Goal: Check status: Check status

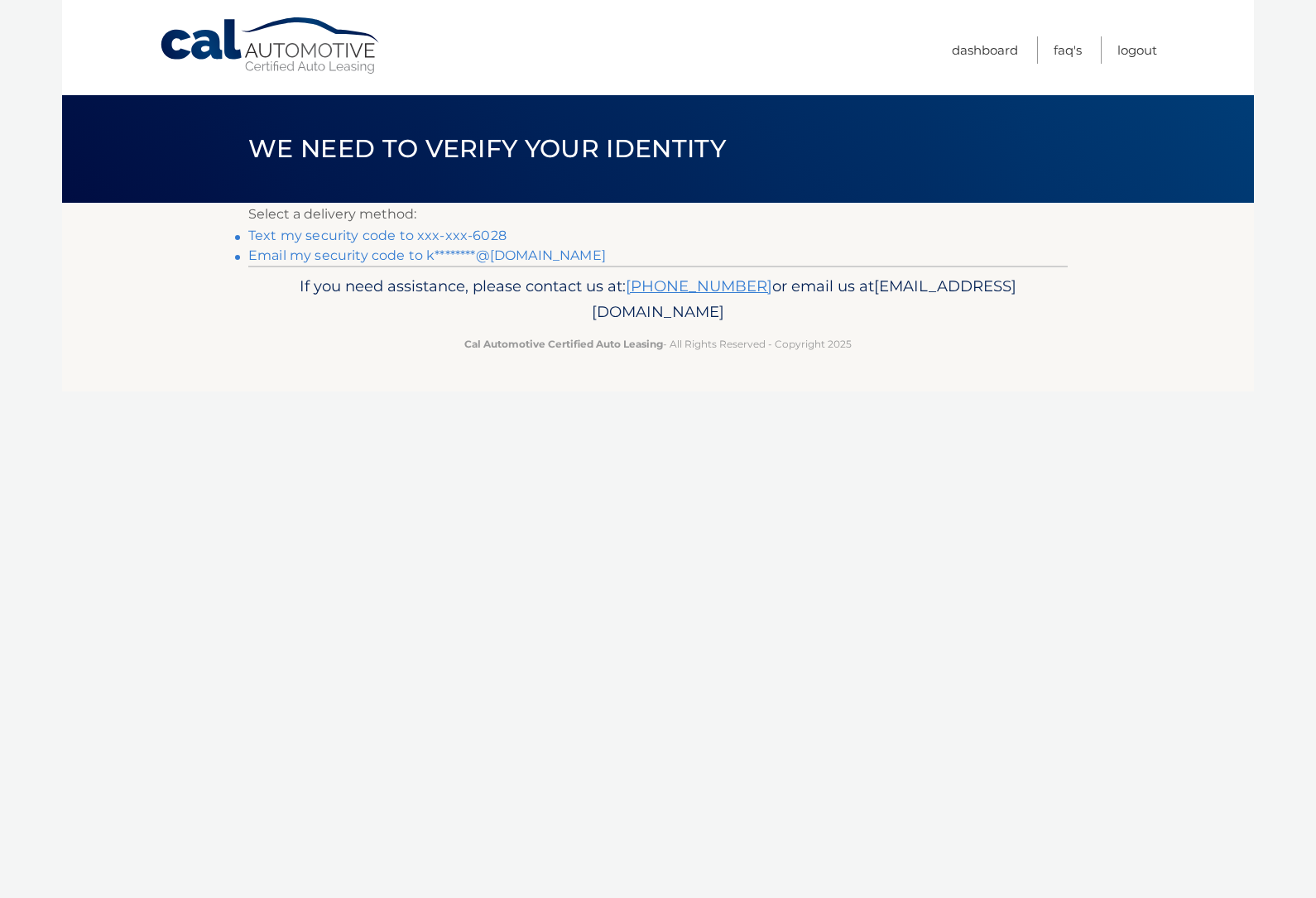
click at [438, 236] on link "Text my security code to xxx-xxx-6028" at bounding box center [377, 235] width 258 height 16
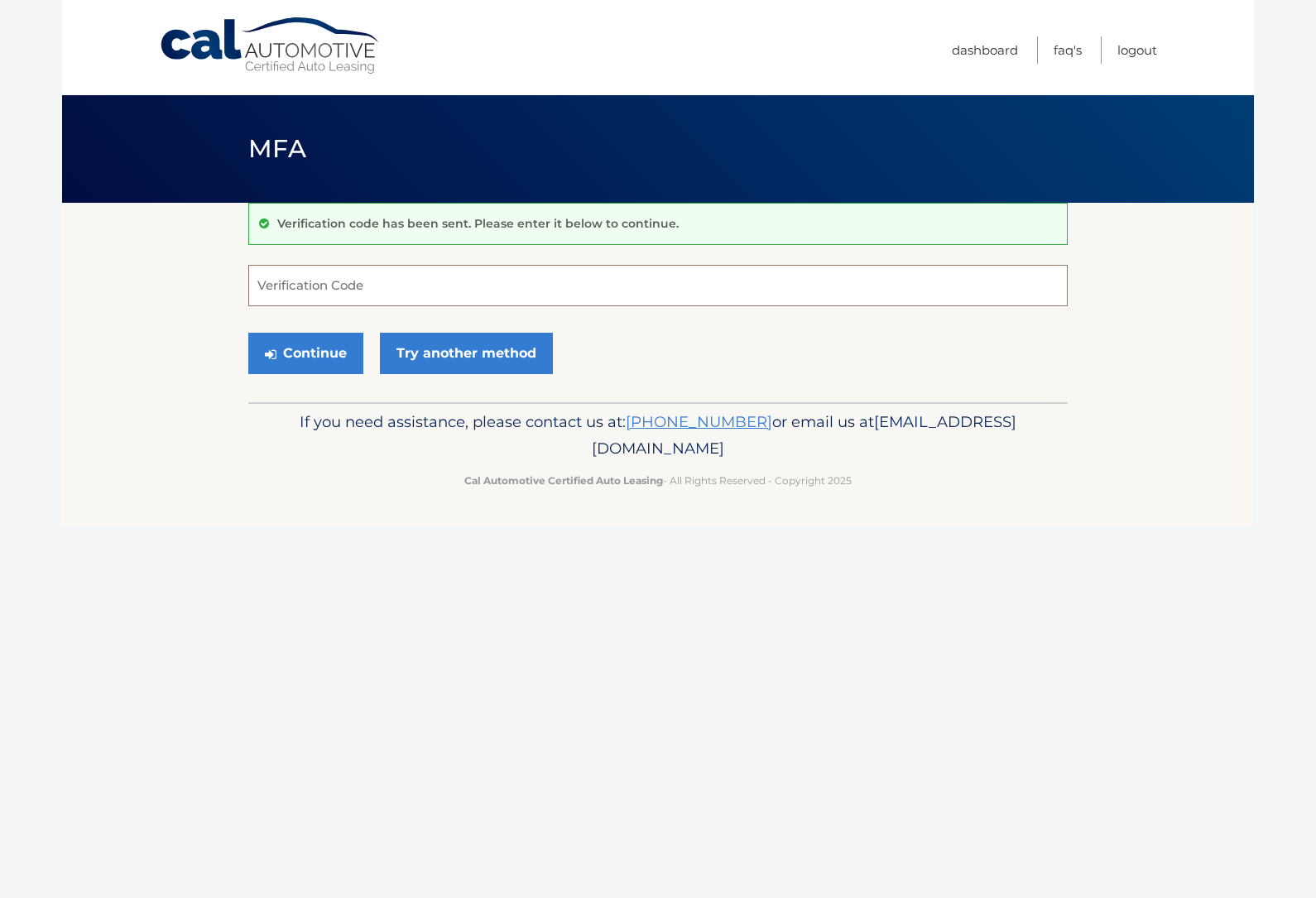
click at [375, 284] on input "Verification Code" at bounding box center [658, 285] width 819 height 41
click at [560, 272] on input "Verification Code" at bounding box center [658, 285] width 819 height 41
type input "000046"
click at [305, 353] on button "Continue" at bounding box center [306, 353] width 115 height 41
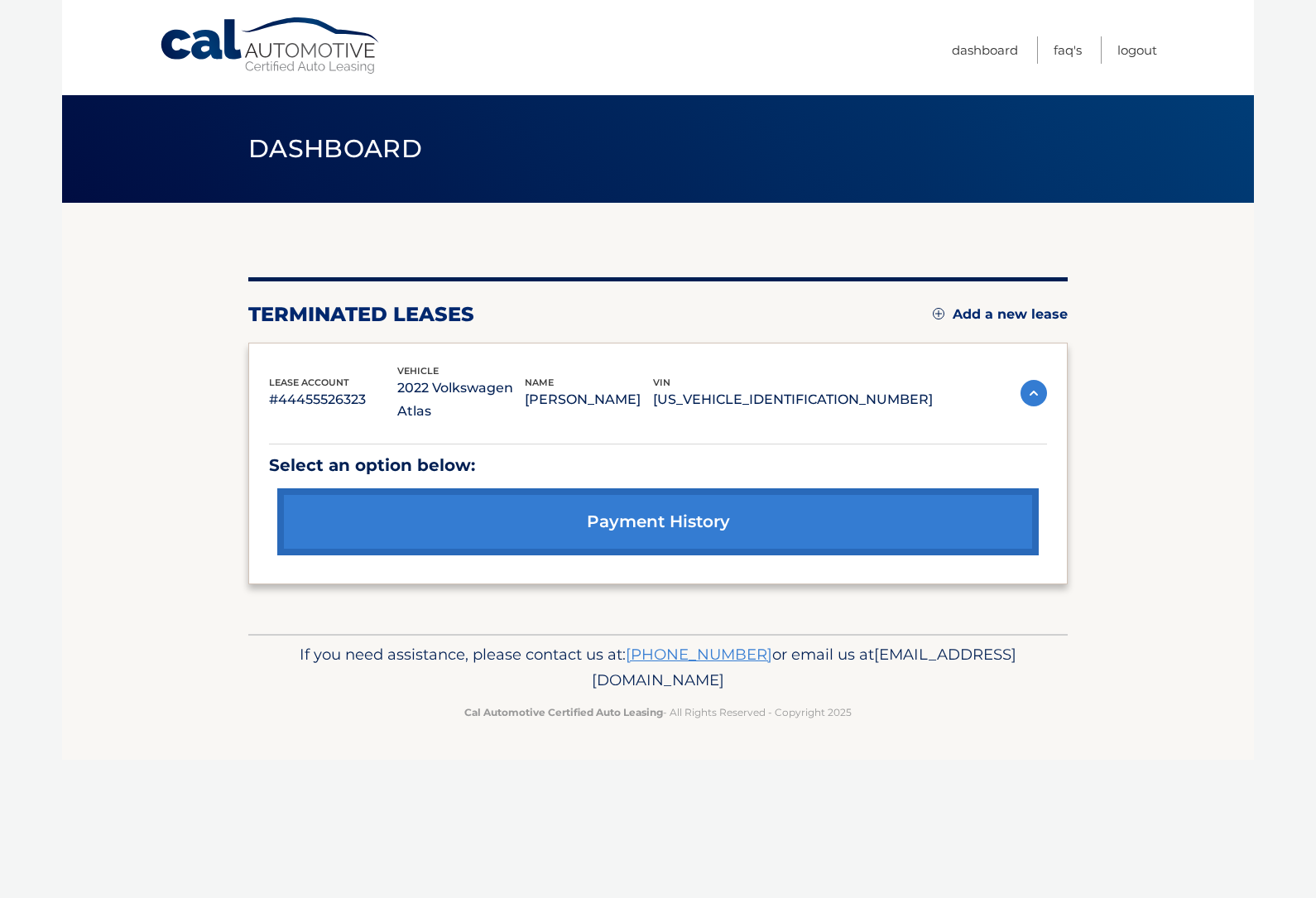
click at [381, 504] on link "payment history" at bounding box center [658, 521] width 762 height 67
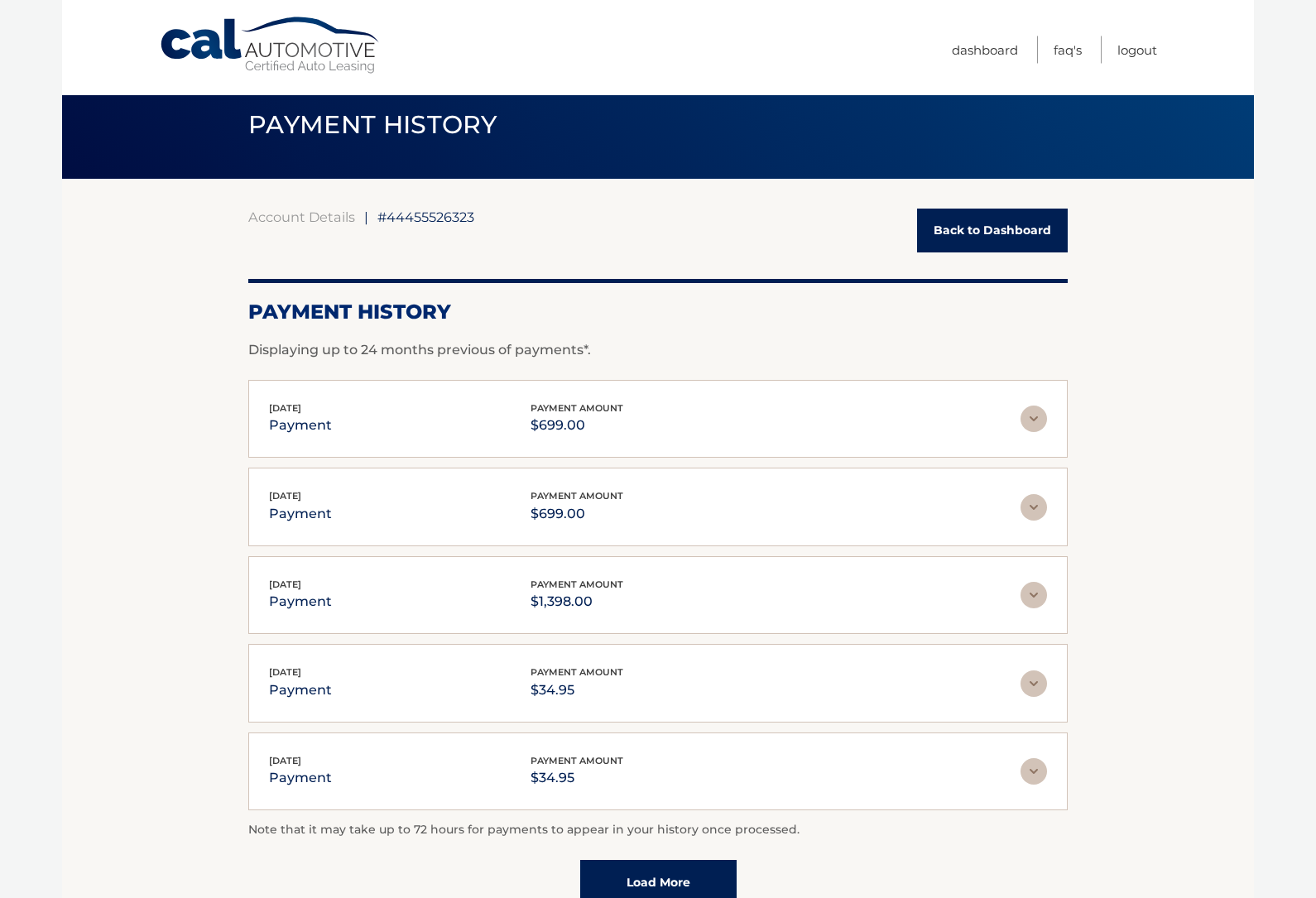
scroll to position [24, 0]
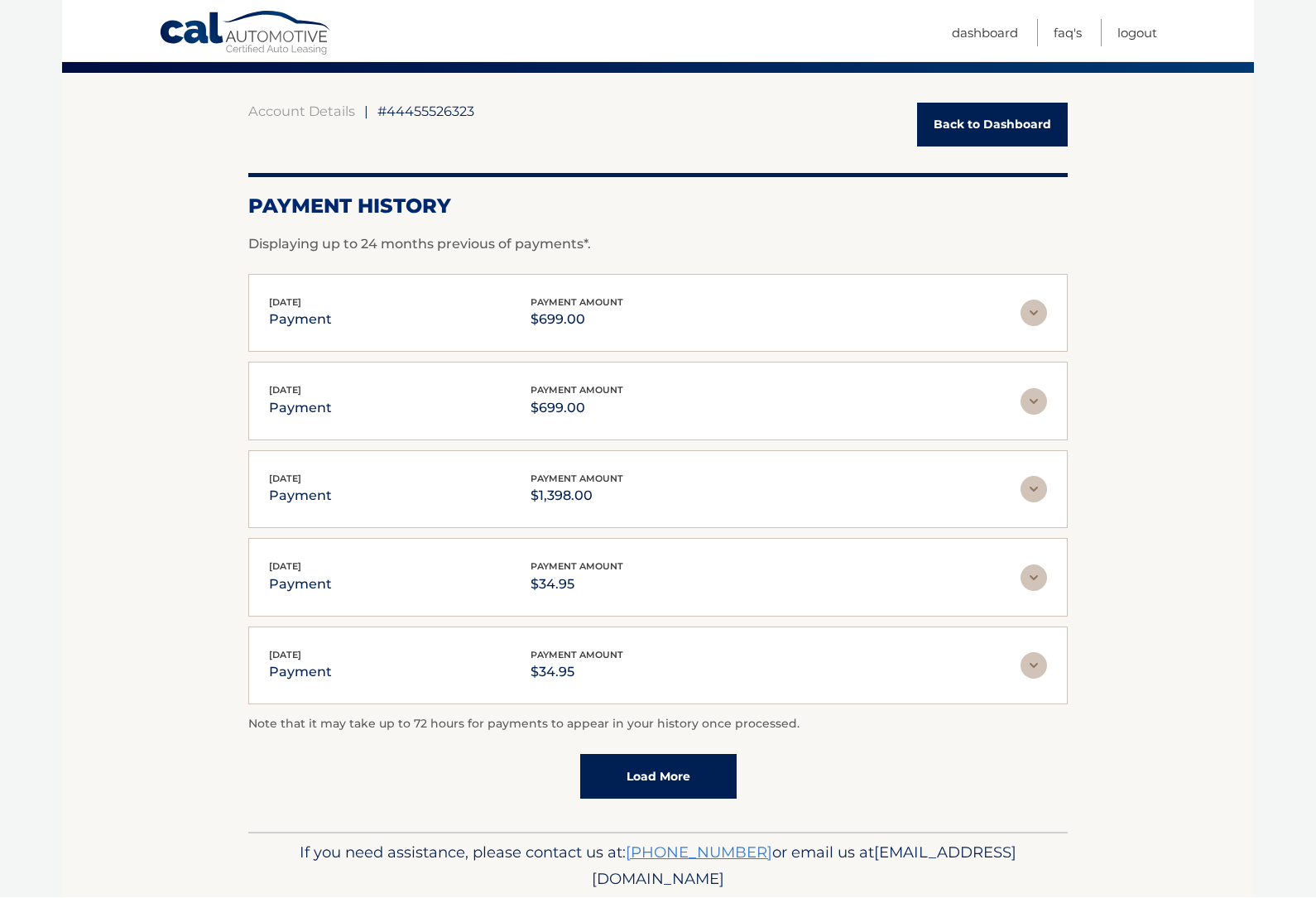
click at [675, 772] on link "Load More" at bounding box center [658, 777] width 156 height 44
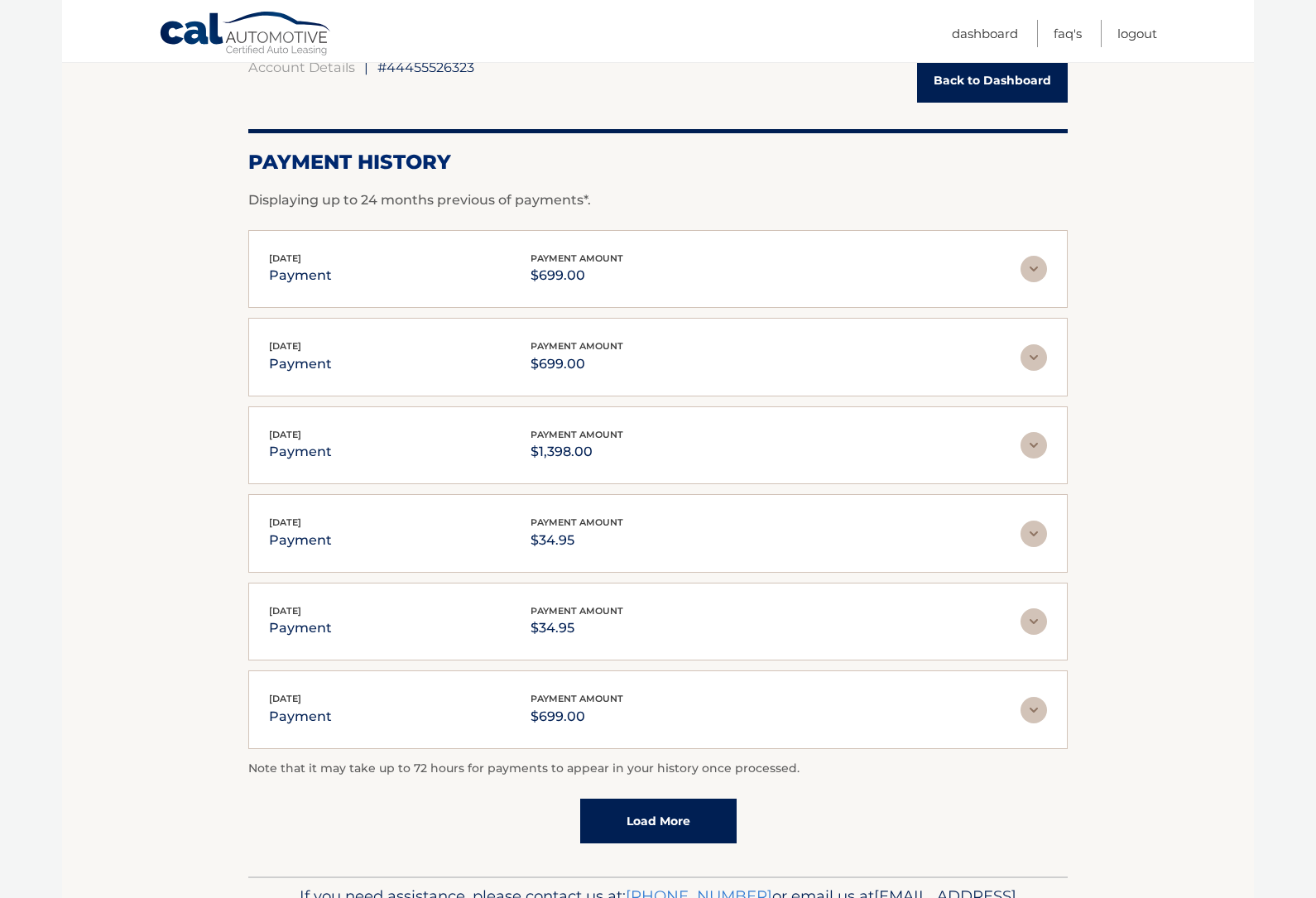
scroll to position [217, 0]
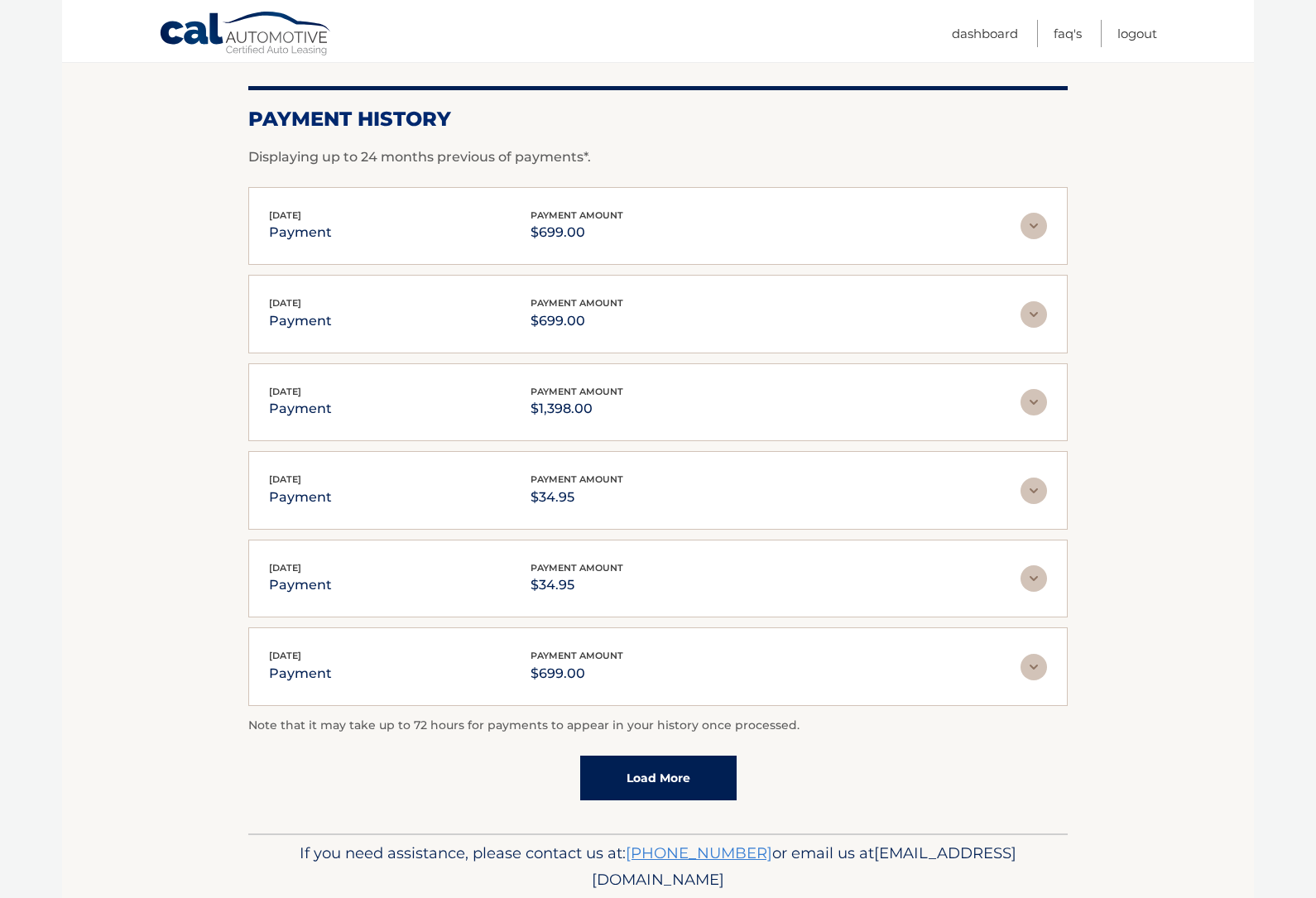
click at [675, 772] on link "Load More" at bounding box center [658, 778] width 156 height 44
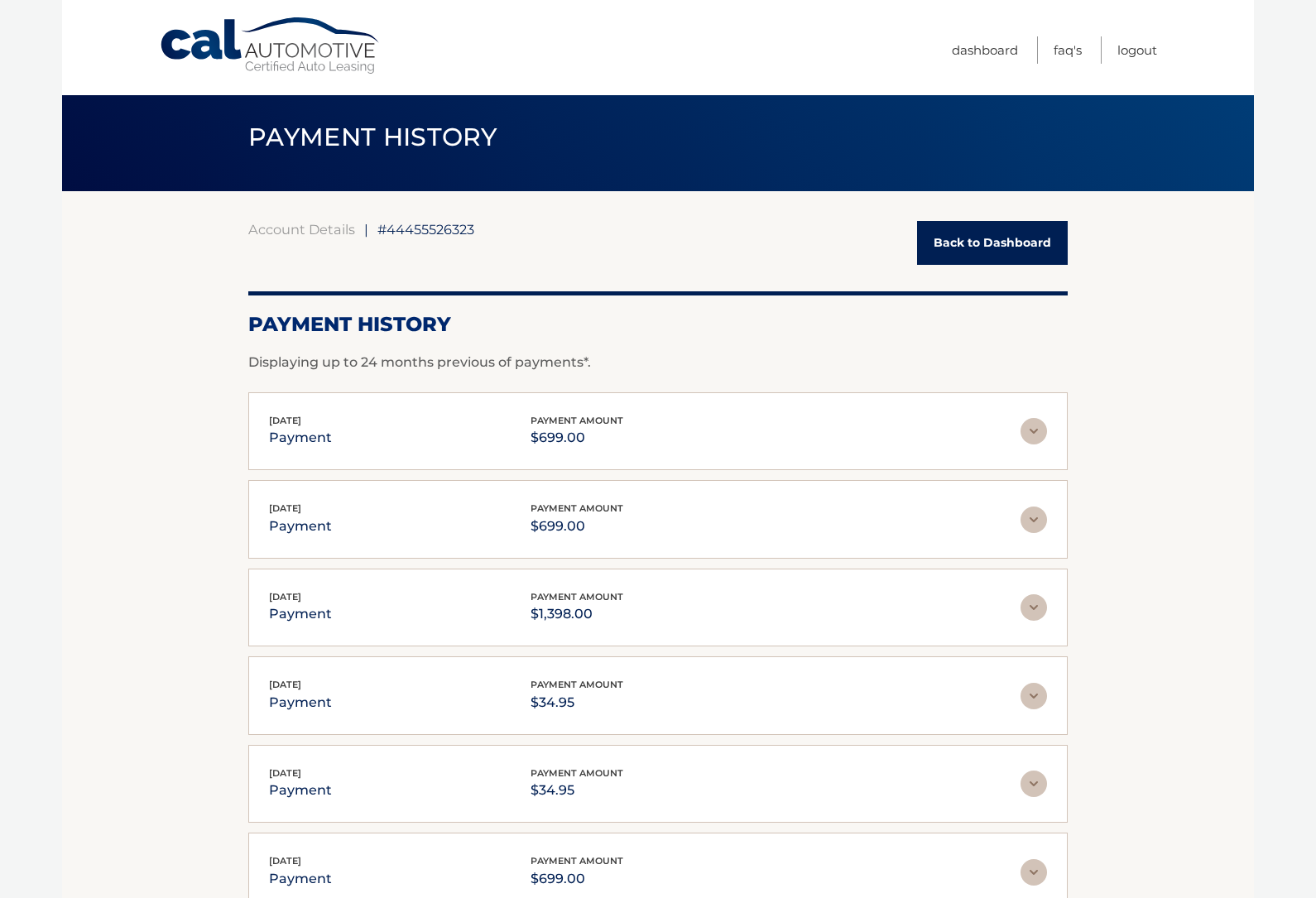
scroll to position [0, 0]
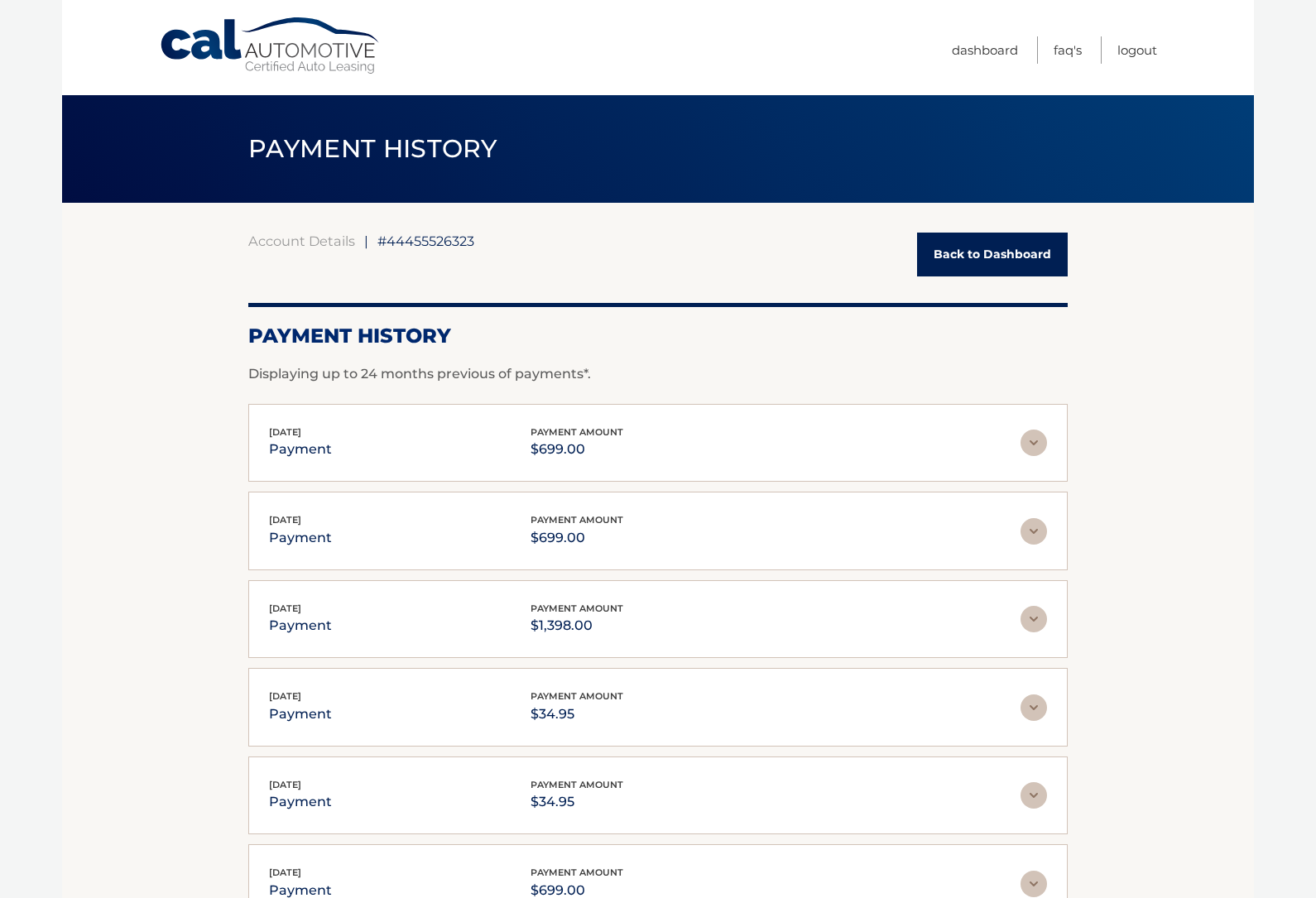
click at [1022, 260] on link "Back to Dashboard" at bounding box center [992, 255] width 151 height 44
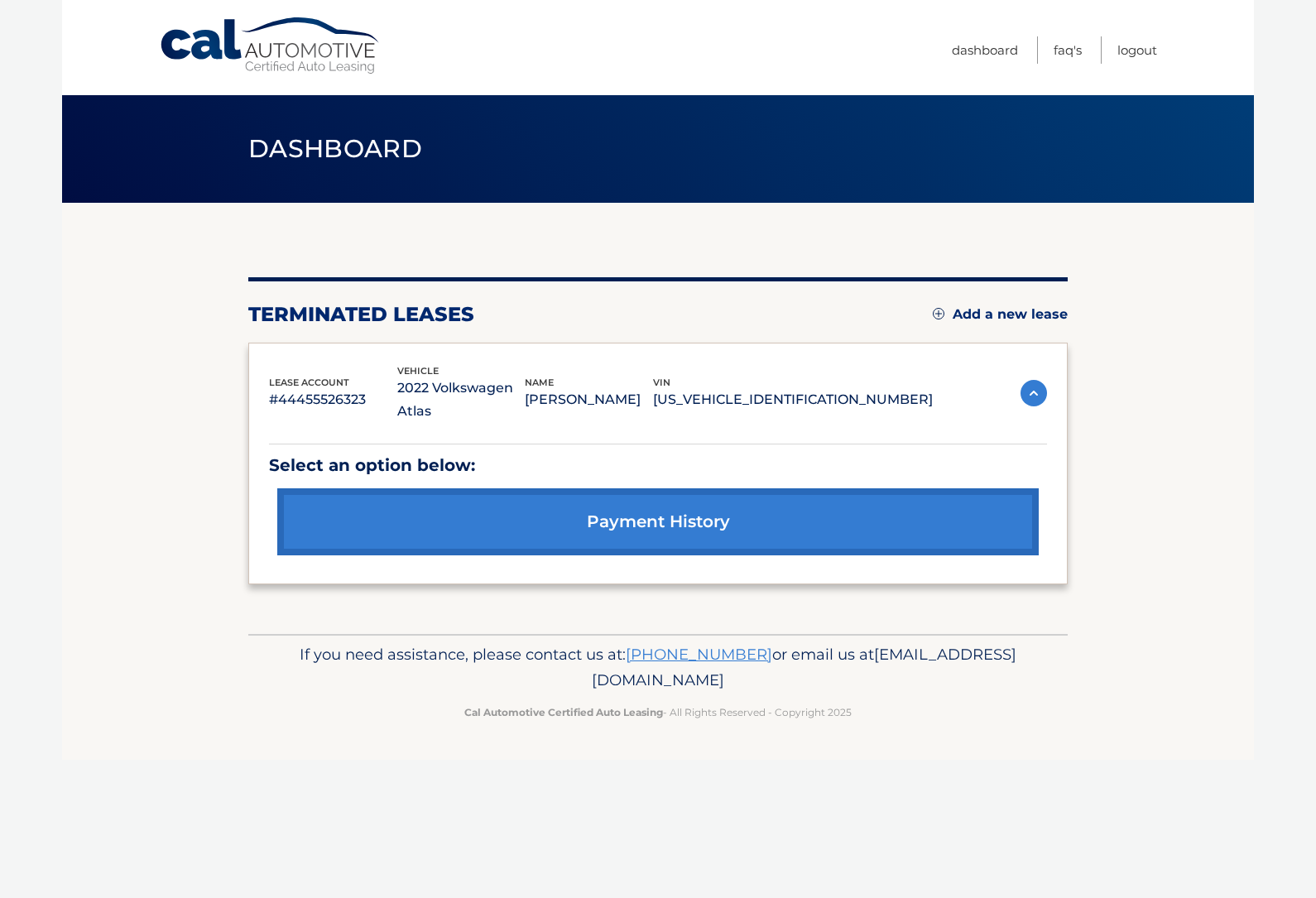
click at [1042, 385] on img at bounding box center [1034, 393] width 26 height 26
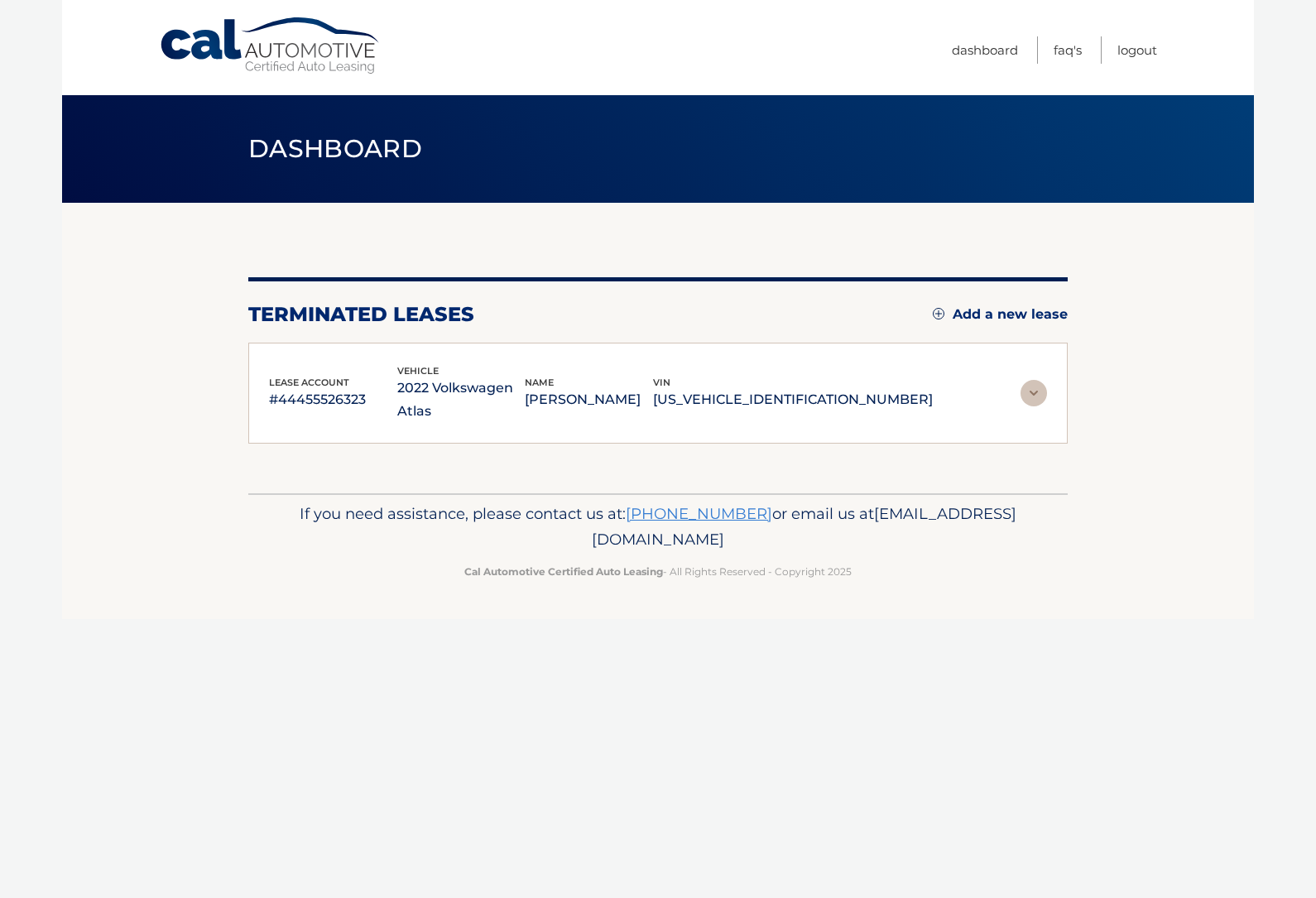
click at [1042, 385] on img at bounding box center [1034, 393] width 26 height 26
